Goal: Task Accomplishment & Management: Use online tool/utility

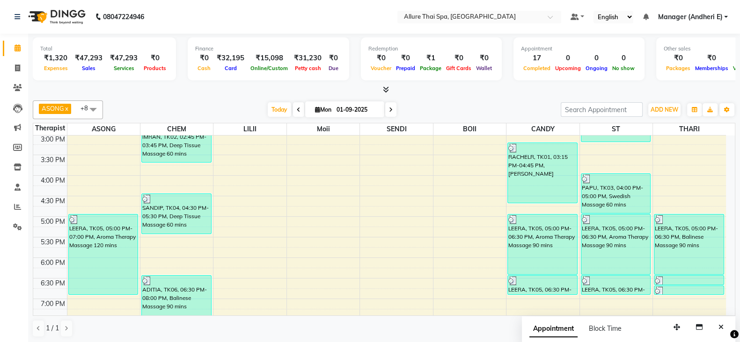
scroll to position [377, 0]
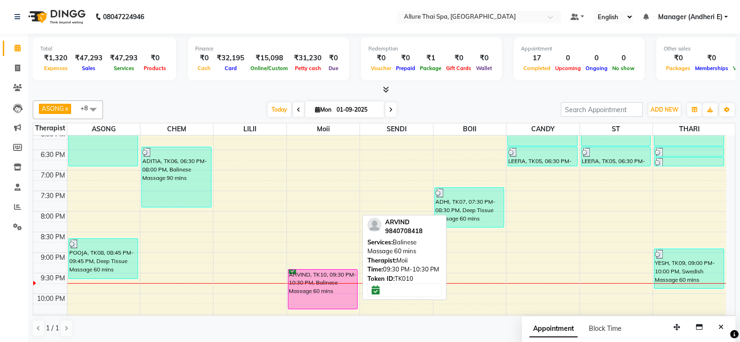
click at [328, 278] on div "ARVIND, TK10, 09:30 PM-10:30 PM, Balinese Massage 60 mins" at bounding box center [322, 289] width 69 height 39
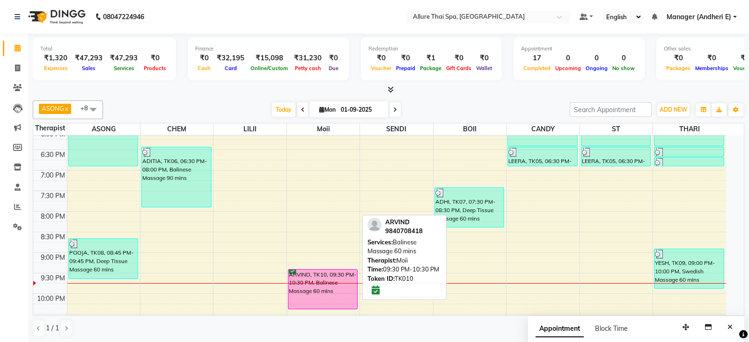
select select "6"
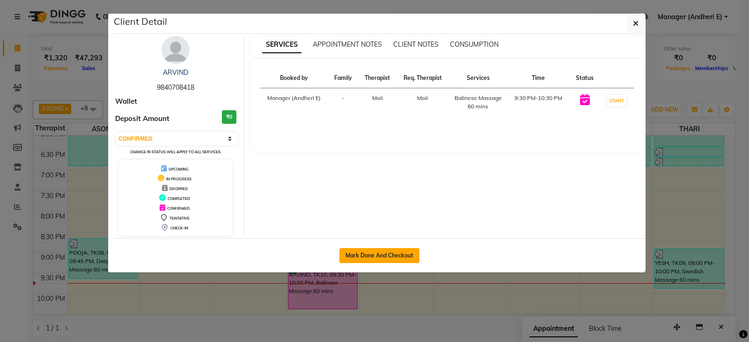
click at [391, 256] on button "Mark Done And Checkout" at bounding box center [379, 255] width 80 height 15
select select "6826"
select select "service"
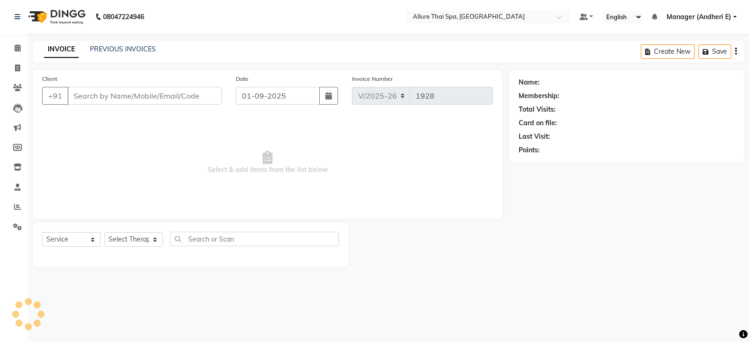
type input "9840708418"
select select "74654"
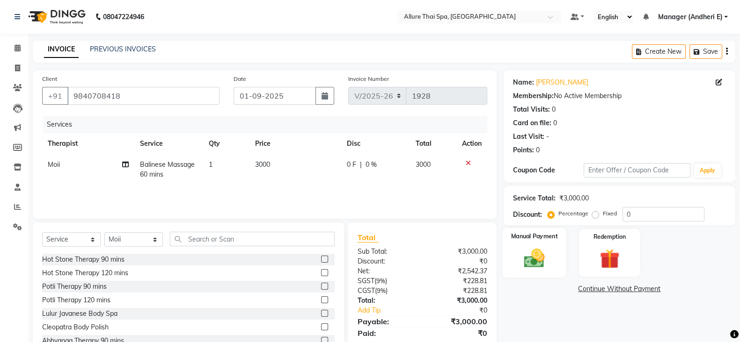
click at [532, 265] on img at bounding box center [533, 258] width 33 height 23
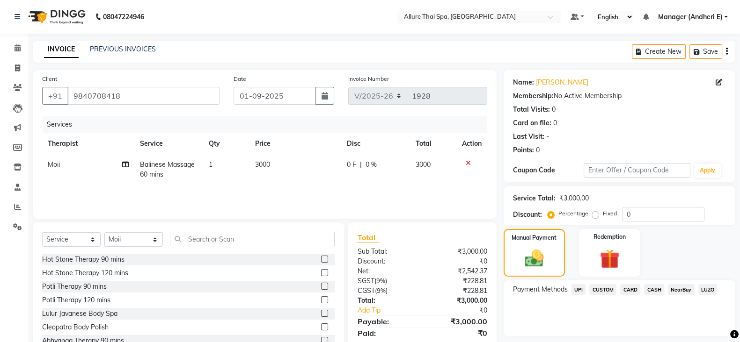
click at [631, 289] on span "CARD" at bounding box center [630, 289] width 20 height 11
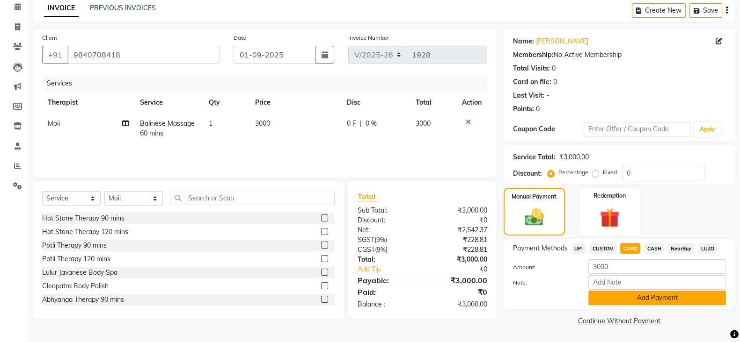
click at [673, 298] on button "Add Payment" at bounding box center [657, 298] width 138 height 15
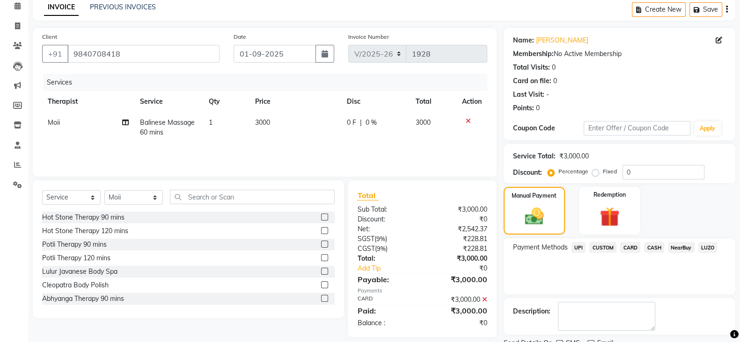
scroll to position [80, 0]
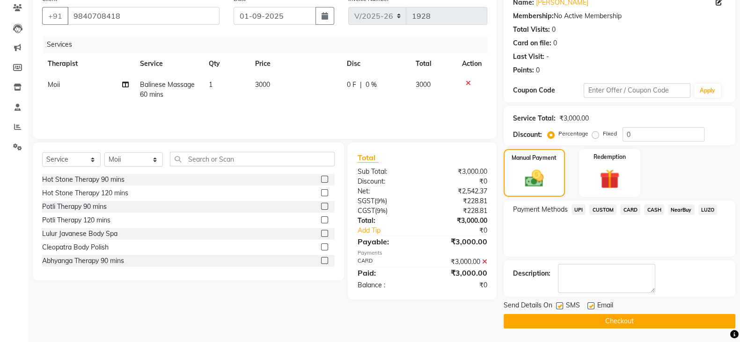
click at [559, 303] on label at bounding box center [559, 306] width 7 height 7
click at [559, 304] on input "checkbox" at bounding box center [559, 307] width 6 height 6
checkbox input "false"
drag, startPoint x: 588, startPoint y: 305, endPoint x: 599, endPoint y: 314, distance: 14.6
click at [591, 308] on label at bounding box center [590, 306] width 7 height 7
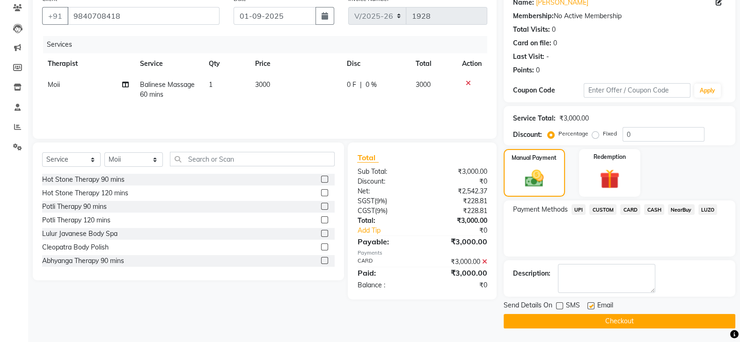
click at [591, 308] on input "checkbox" at bounding box center [590, 307] width 6 height 6
checkbox input "false"
click at [629, 324] on button "Checkout" at bounding box center [619, 321] width 232 height 15
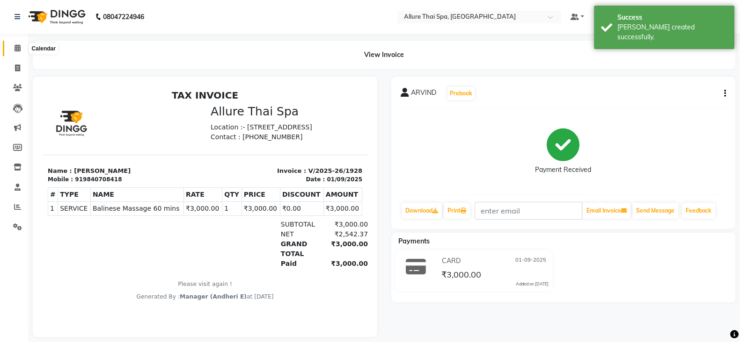
click at [15, 48] on icon at bounding box center [18, 47] width 6 height 7
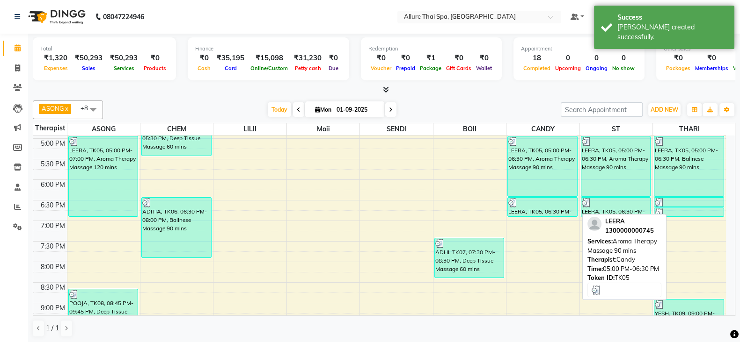
scroll to position [435, 0]
